Goal: Information Seeking & Learning: Obtain resource

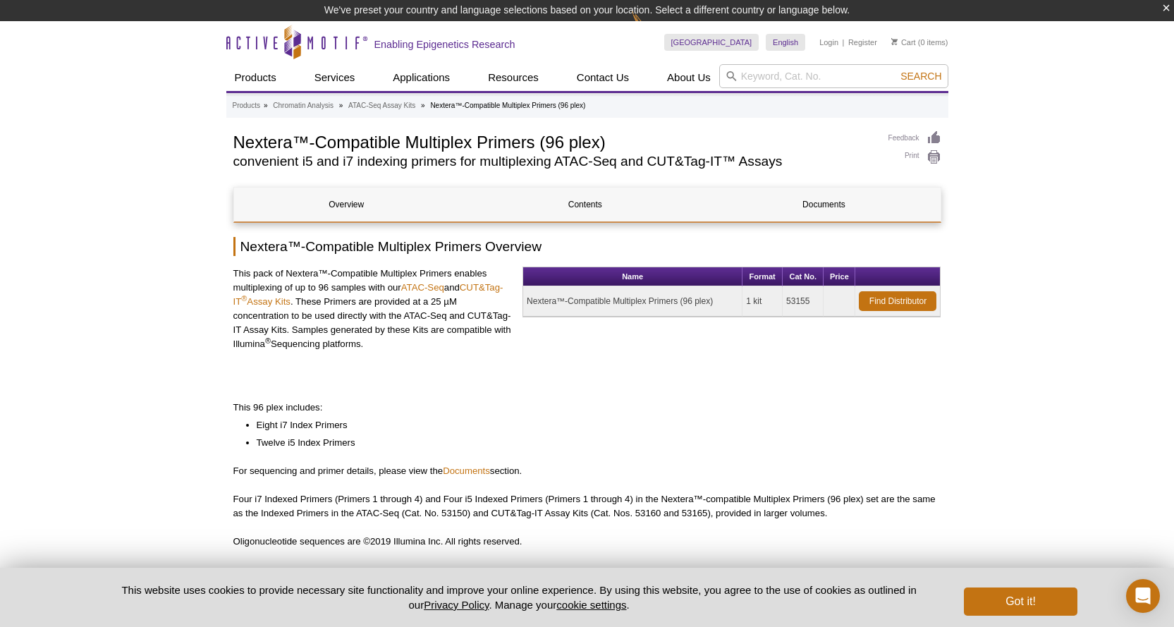
click at [455, 360] on div "This pack of Nextera™-Compatible Multiplex Primers enables multiplexing of up t…" at bounding box center [372, 316] width 279 height 99
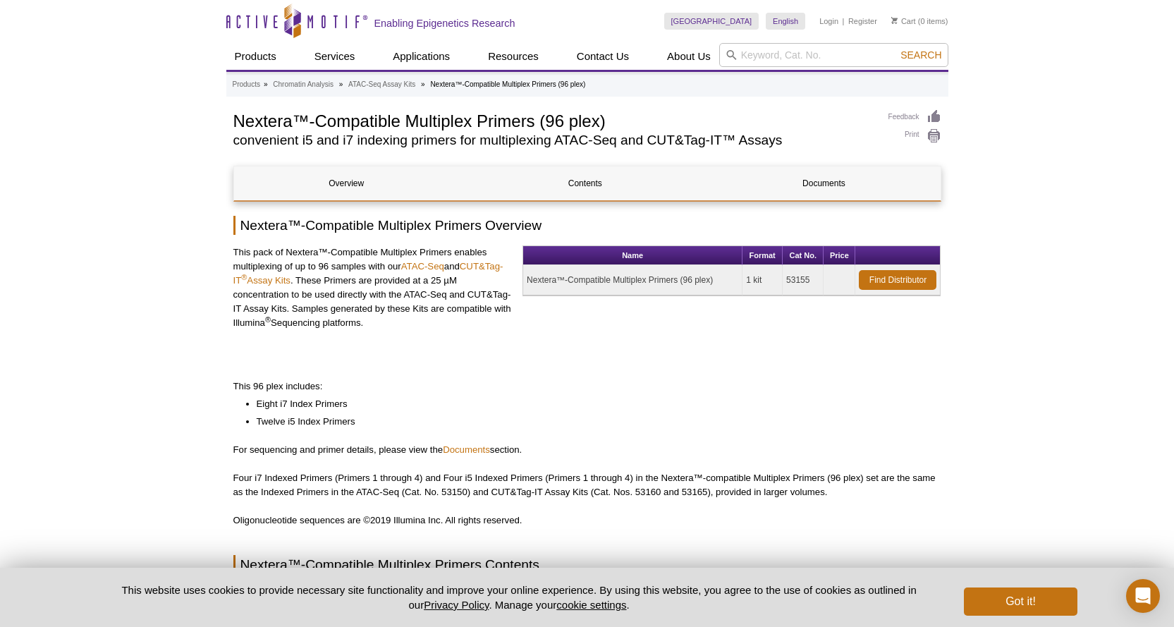
click at [507, 126] on h1 "Nextera™-Compatible Multiplex Primers (96 plex)" at bounding box center [553, 119] width 641 height 21
click at [487, 145] on h2 "convenient i5 and i7 indexing primers for multiplexing ATAC-Seq and CUT&Tag-IT™…" at bounding box center [553, 140] width 641 height 13
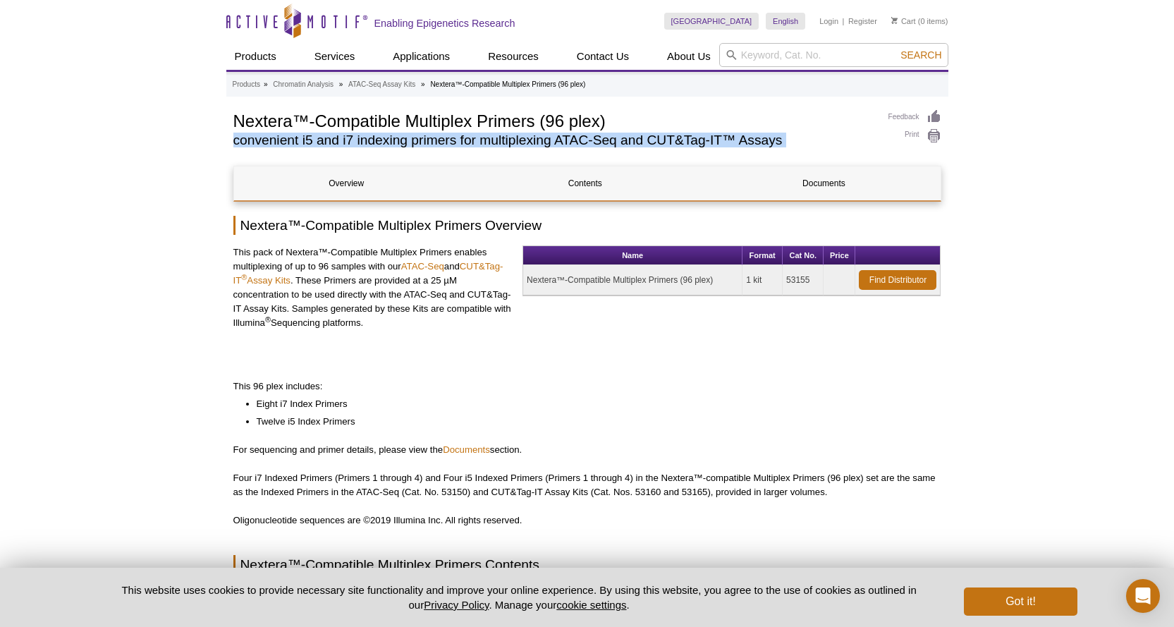
click at [487, 145] on h2 "convenient i5 and i7 indexing primers for multiplexing ATAC-Seq and CUT&Tag-IT™…" at bounding box center [553, 140] width 641 height 13
click at [463, 142] on h2 "convenient i5 and i7 indexing primers for multiplexing ATAC-Seq and CUT&Tag-IT™…" at bounding box center [553, 140] width 641 height 13
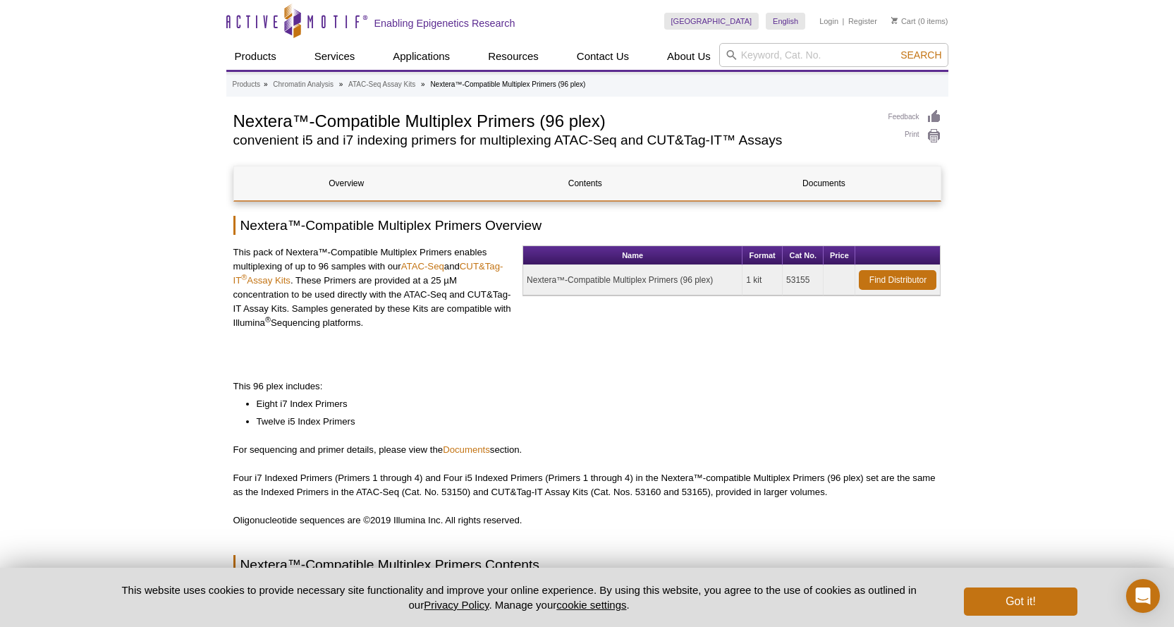
click at [525, 328] on div "Name Format Cat No. Price Nextera™-Compatible Multiplex Primers (96 plex) 1 kit…" at bounding box center [732, 299] width 418 height 109
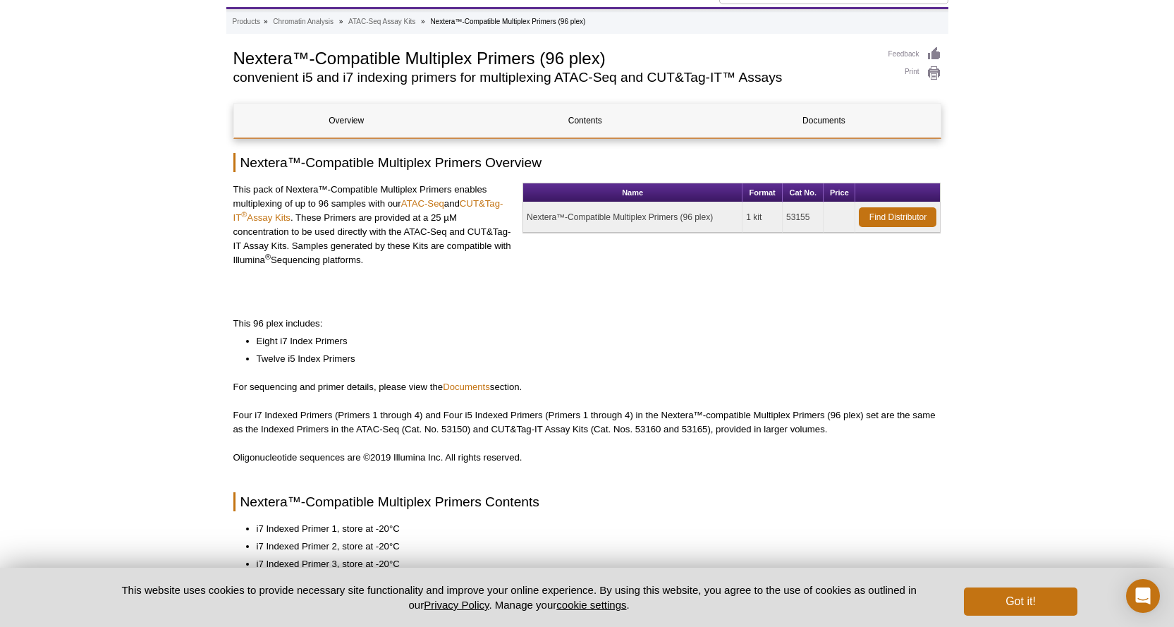
scroll to position [71, 0]
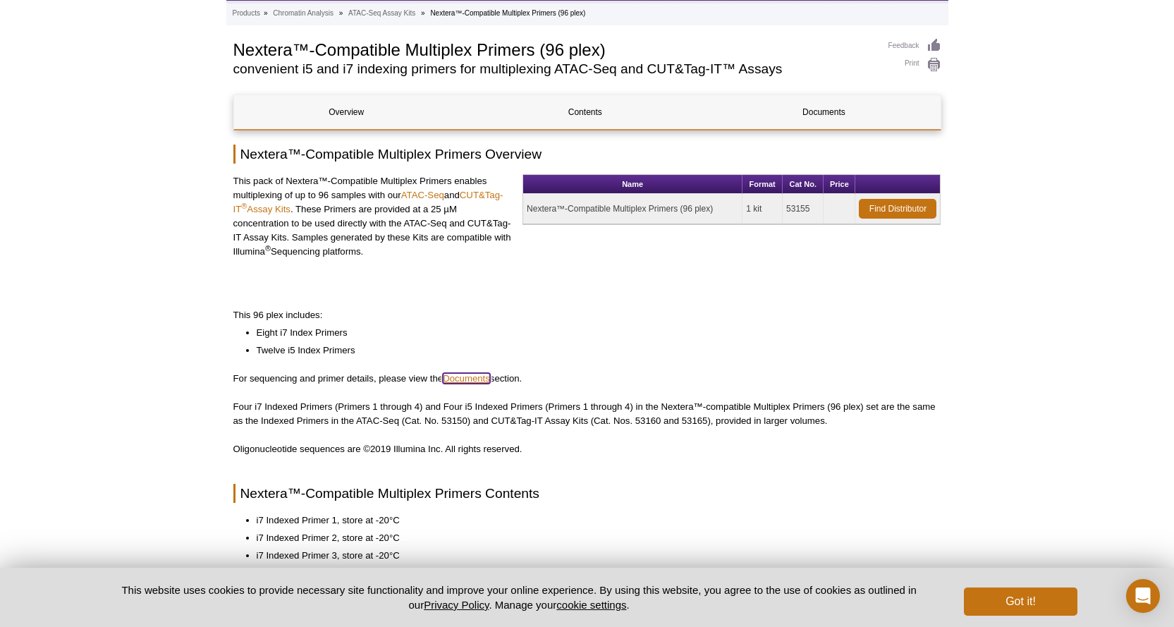
click at [460, 380] on link "Documents" at bounding box center [466, 378] width 47 height 11
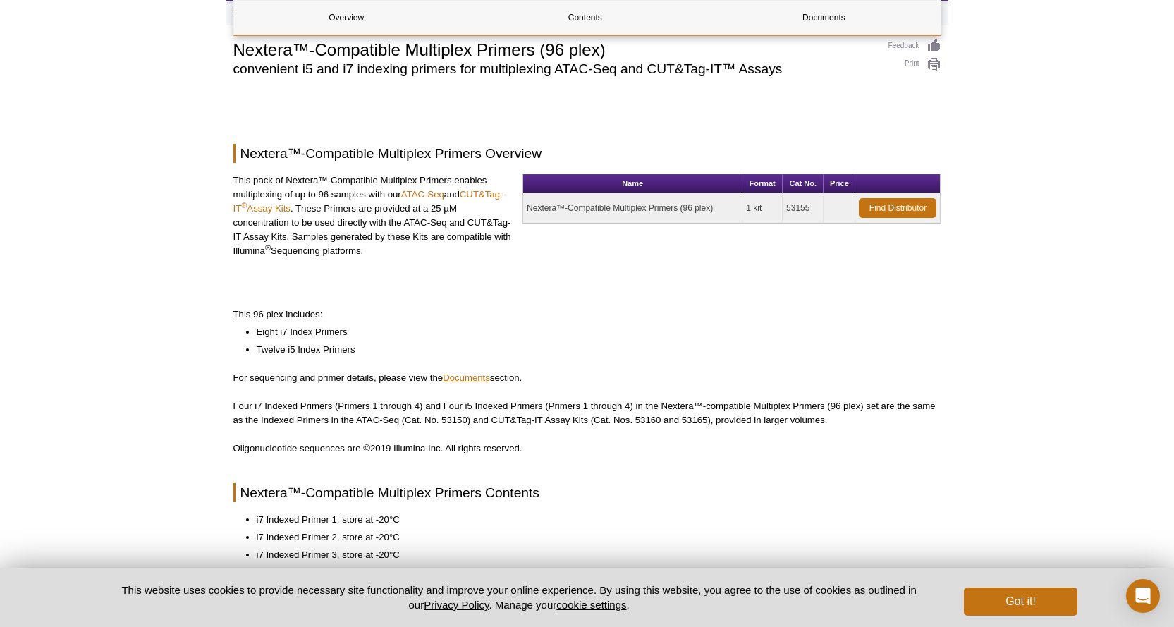
scroll to position [790, 0]
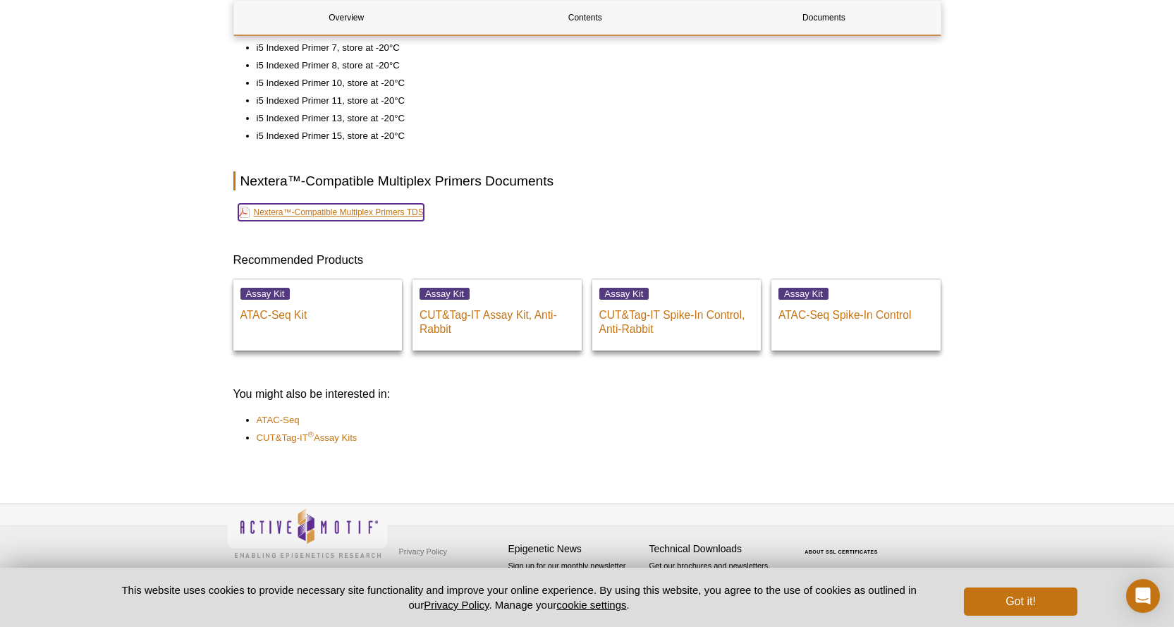
click at [379, 209] on link "Nextera™-Compatible Multiplex Primers TDS" at bounding box center [330, 212] width 185 height 17
